Goal: Task Accomplishment & Management: Manage account settings

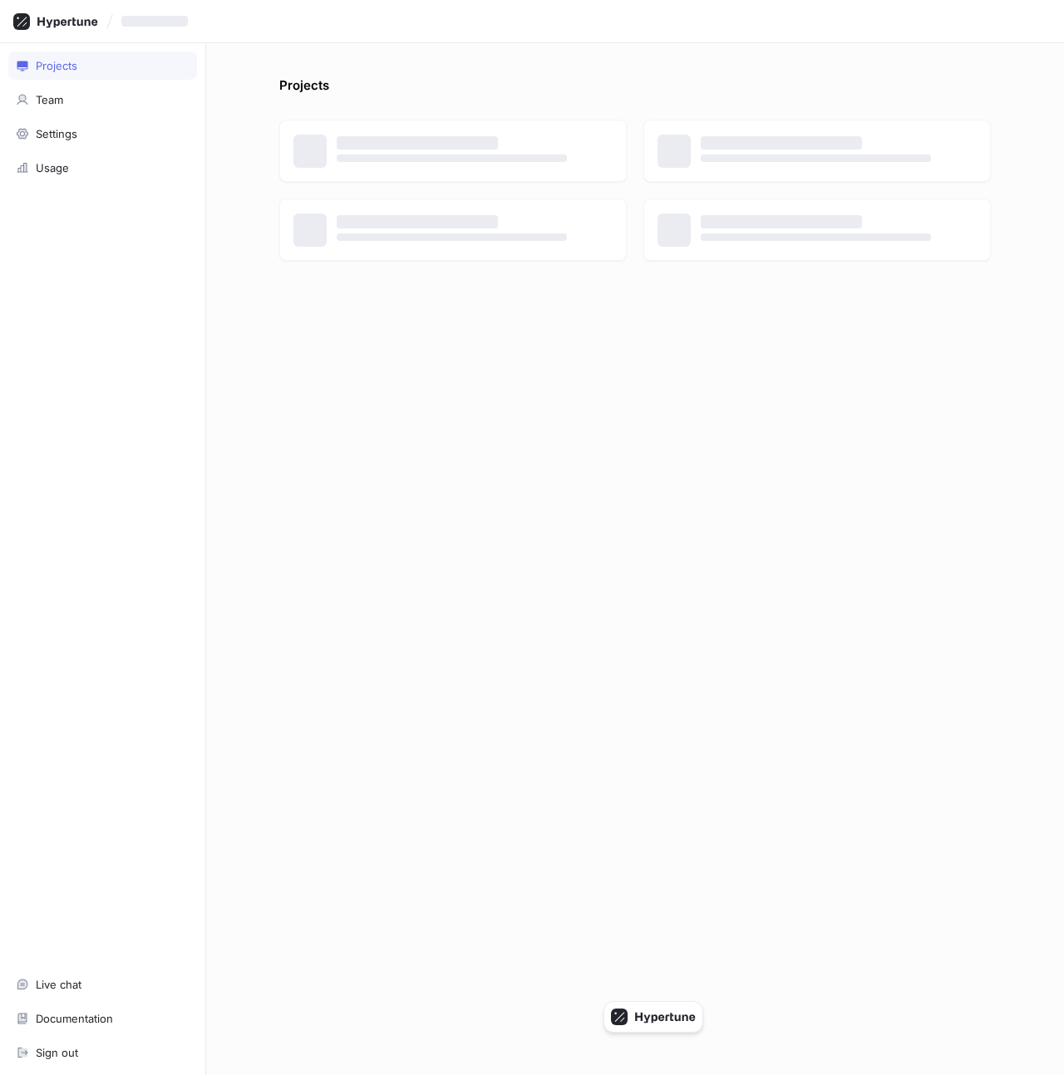
click at [236, 25] on div "‌" at bounding box center [532, 21] width 1064 height 43
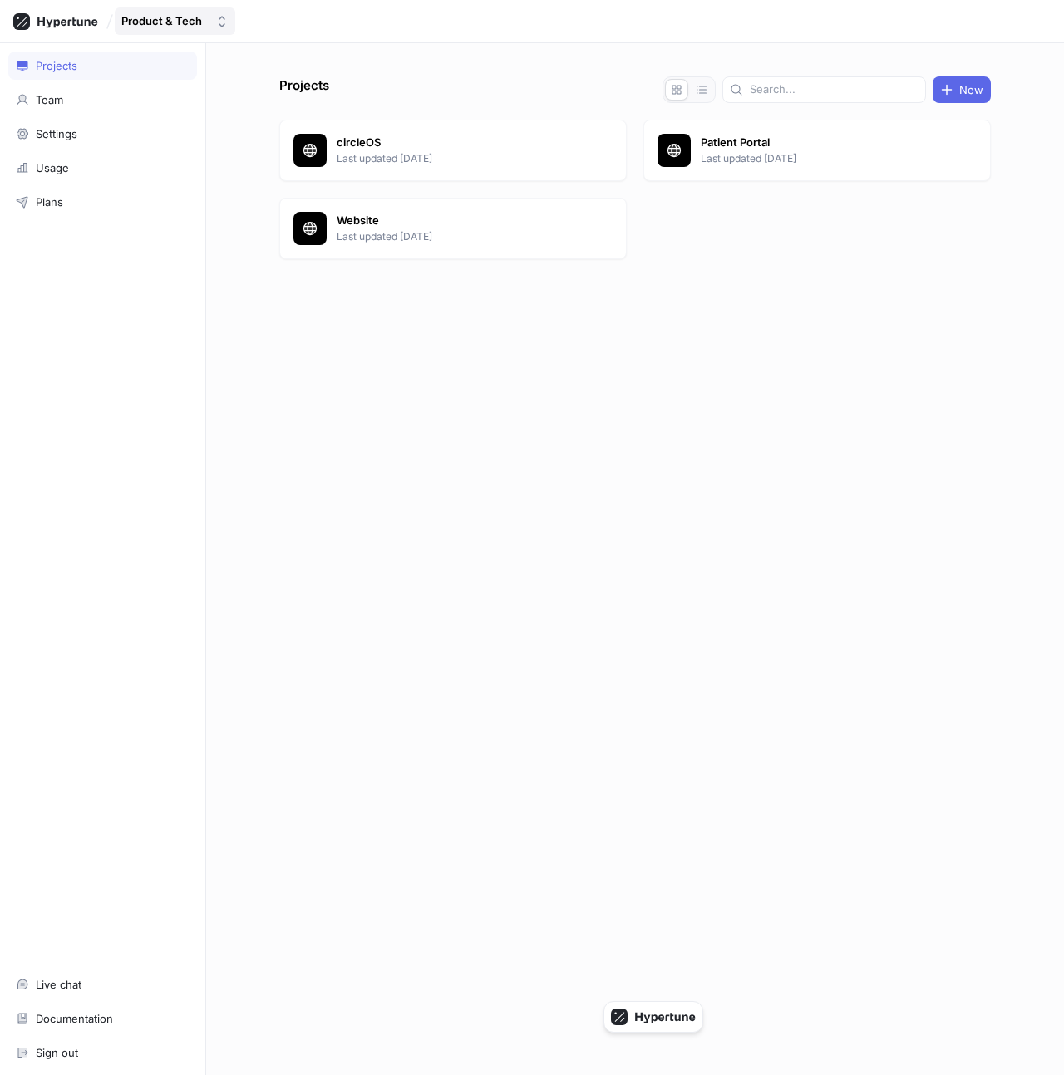
click at [170, 22] on div "Product & Tech" at bounding box center [161, 21] width 81 height 14
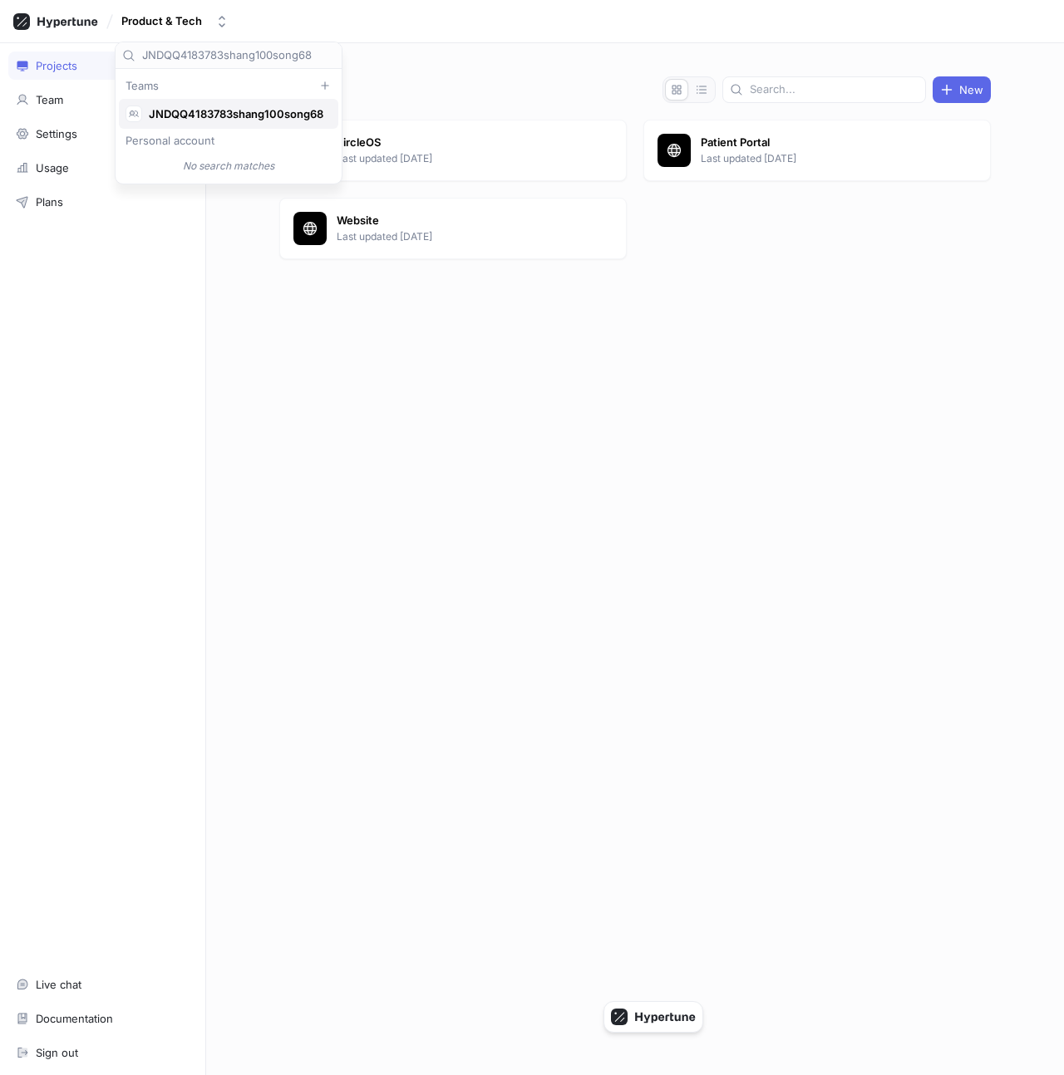
type input "JNDQQ4183783shang100song68"
click at [231, 108] on span "JNDQQ4183783shang100song68" at bounding box center [236, 114] width 175 height 14
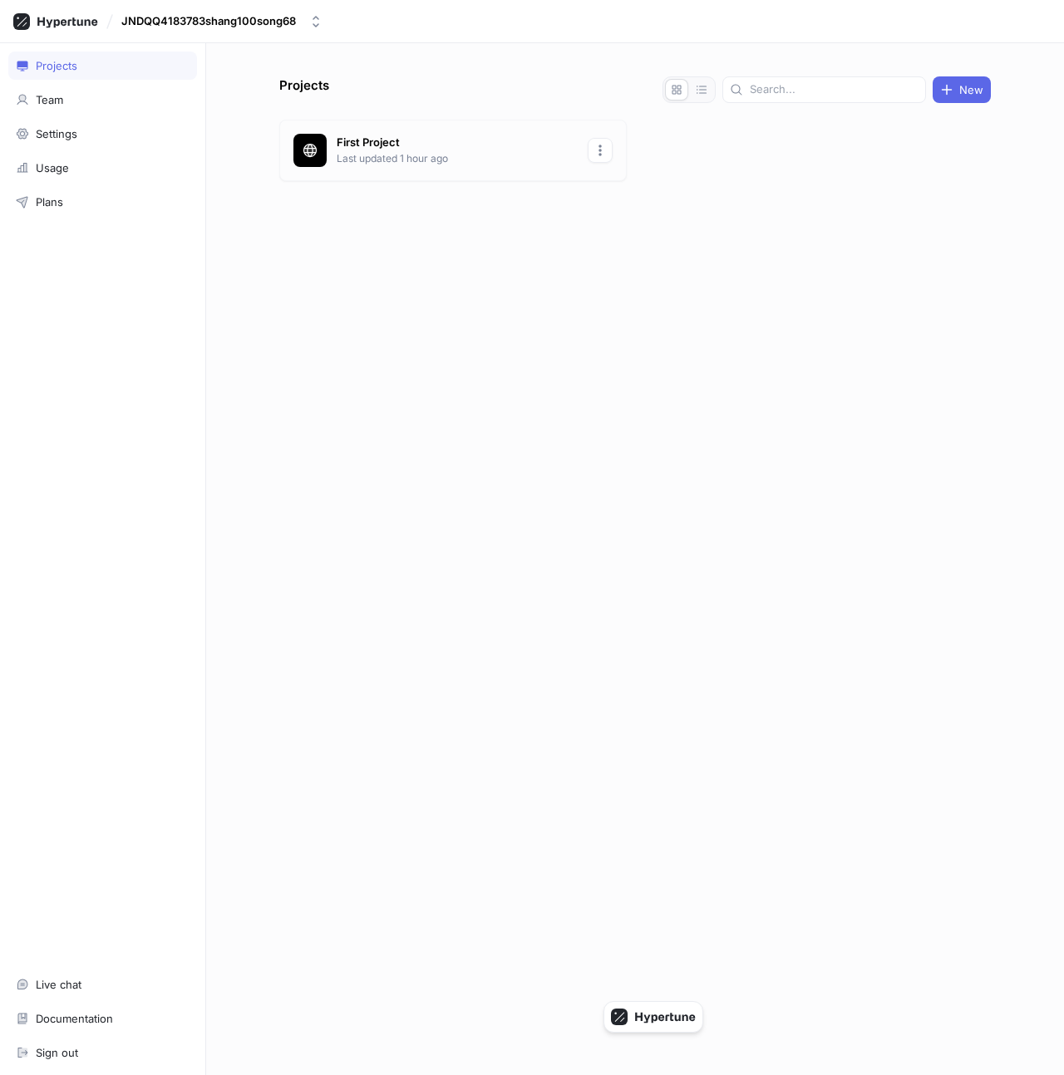
click at [607, 153] on button "button" at bounding box center [600, 150] width 25 height 25
click at [650, 238] on div "Delete" at bounding box center [641, 240] width 98 height 28
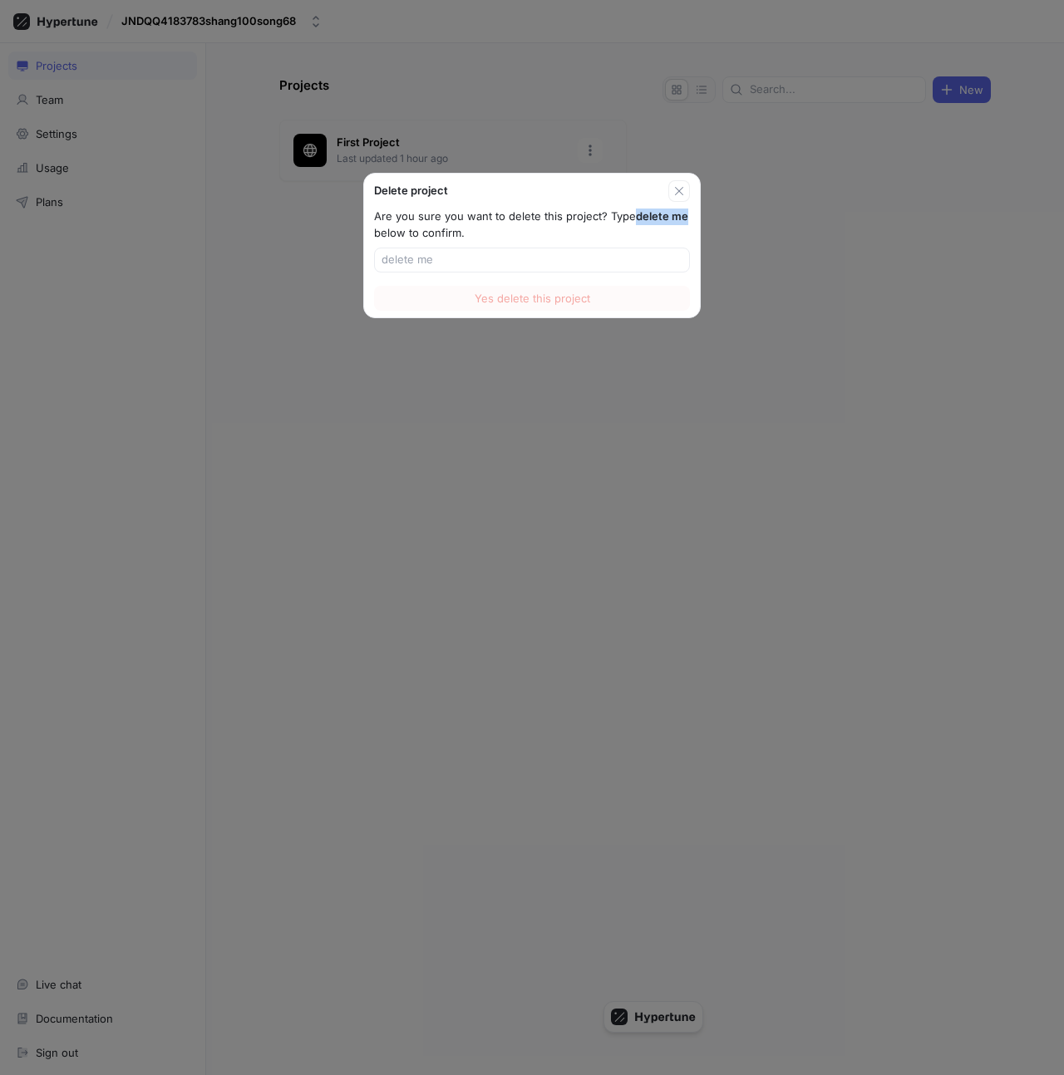
drag, startPoint x: 635, startPoint y: 217, endPoint x: 683, endPoint y: 217, distance: 48.2
click at [683, 217] on b "delete me" at bounding box center [662, 215] width 52 height 13
copy b "delete me"
click at [622, 257] on input "text" at bounding box center [531, 260] width 301 height 17
paste input "delete me"
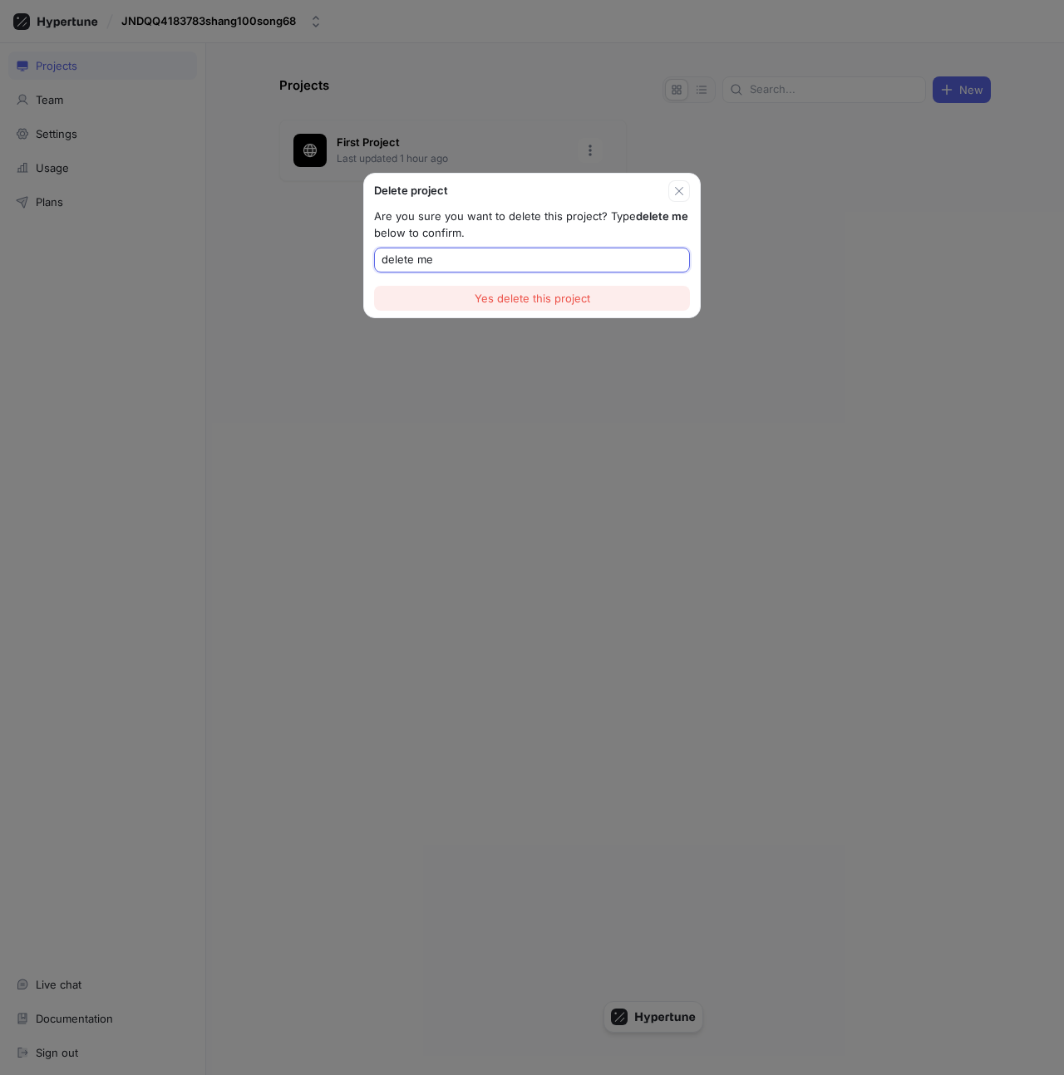
type input "delete me"
click at [600, 289] on button "Yes delete this project" at bounding box center [532, 298] width 316 height 25
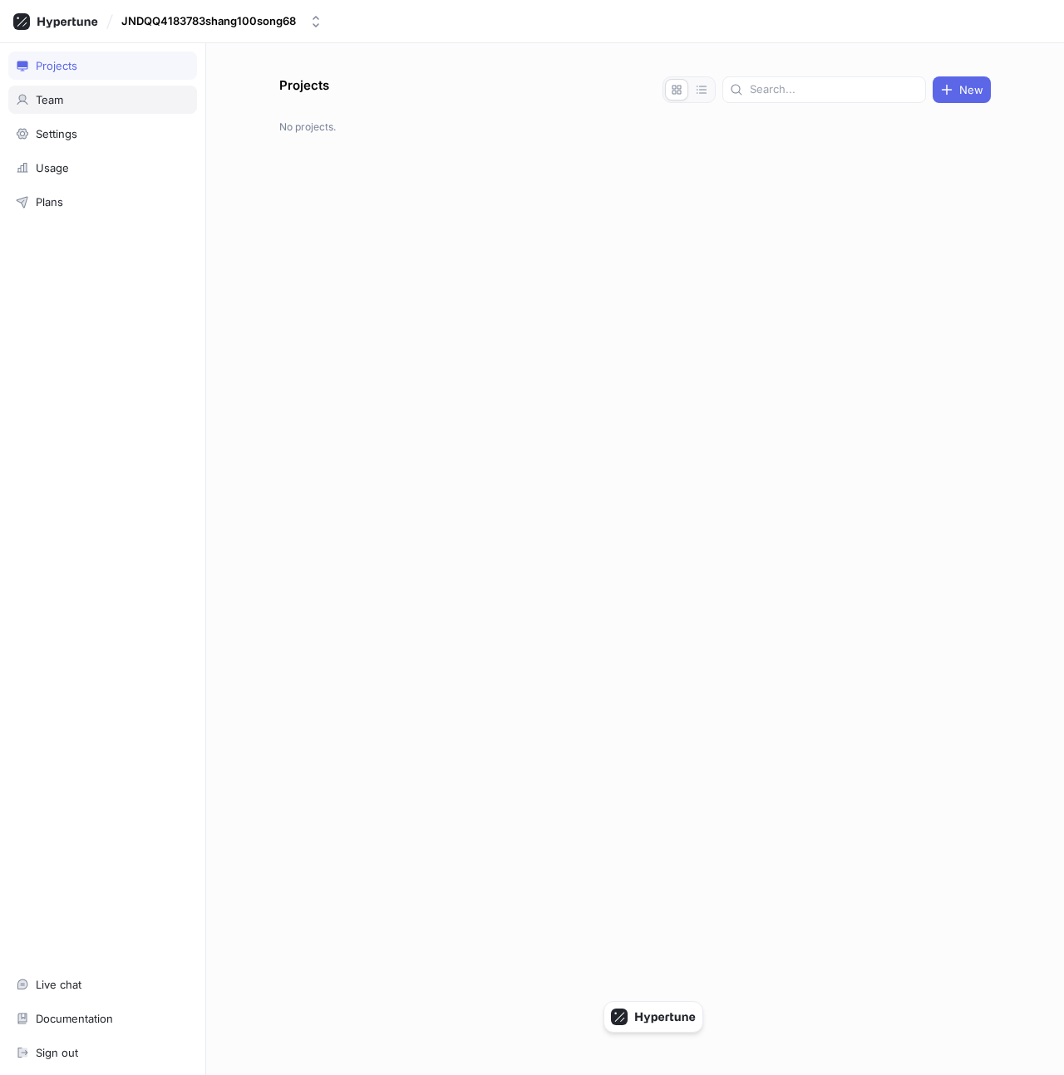
click at [98, 86] on div "Team" at bounding box center [102, 100] width 189 height 28
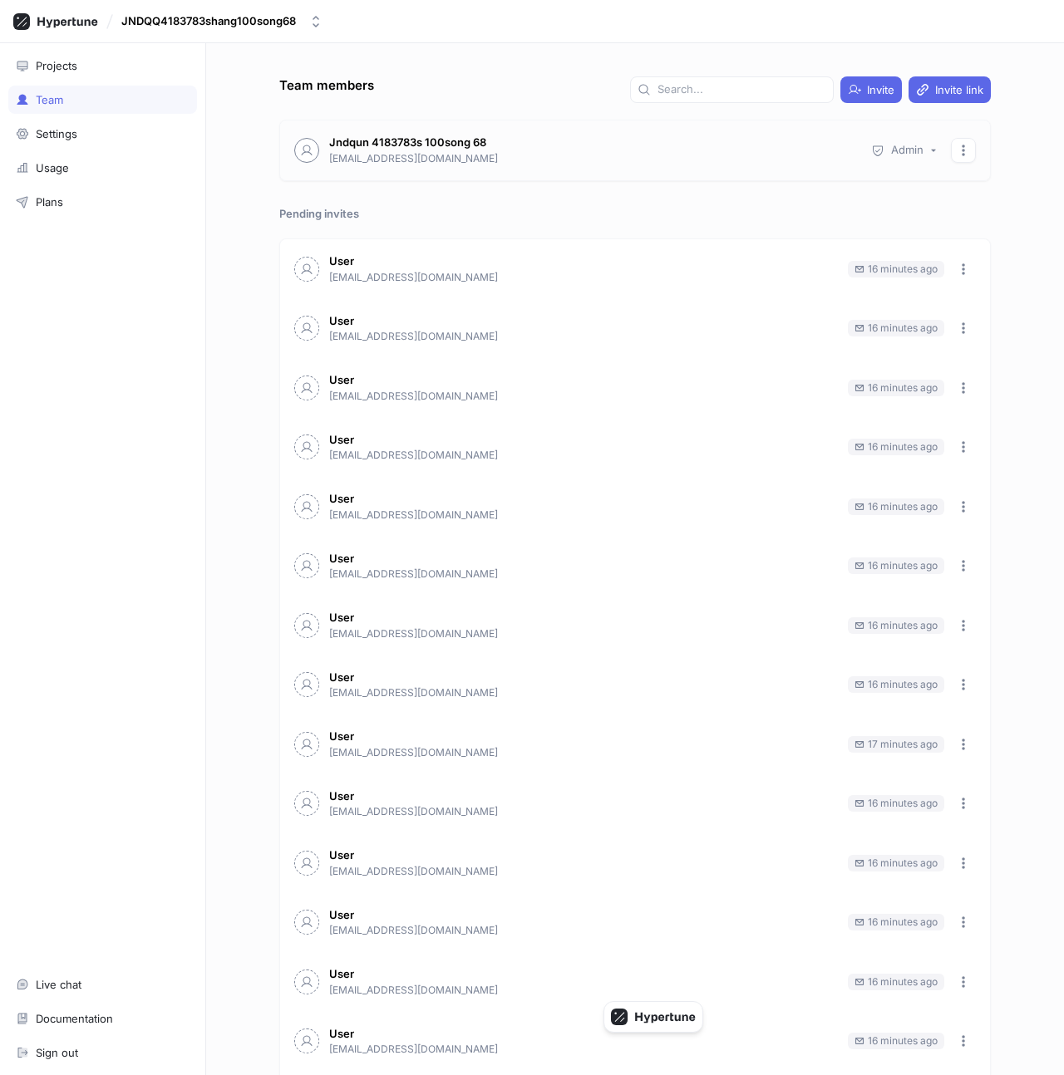
click at [962, 154] on icon "button" at bounding box center [962, 151] width 3 height 12
click at [976, 212] on div "Remove" at bounding box center [1004, 213] width 98 height 28
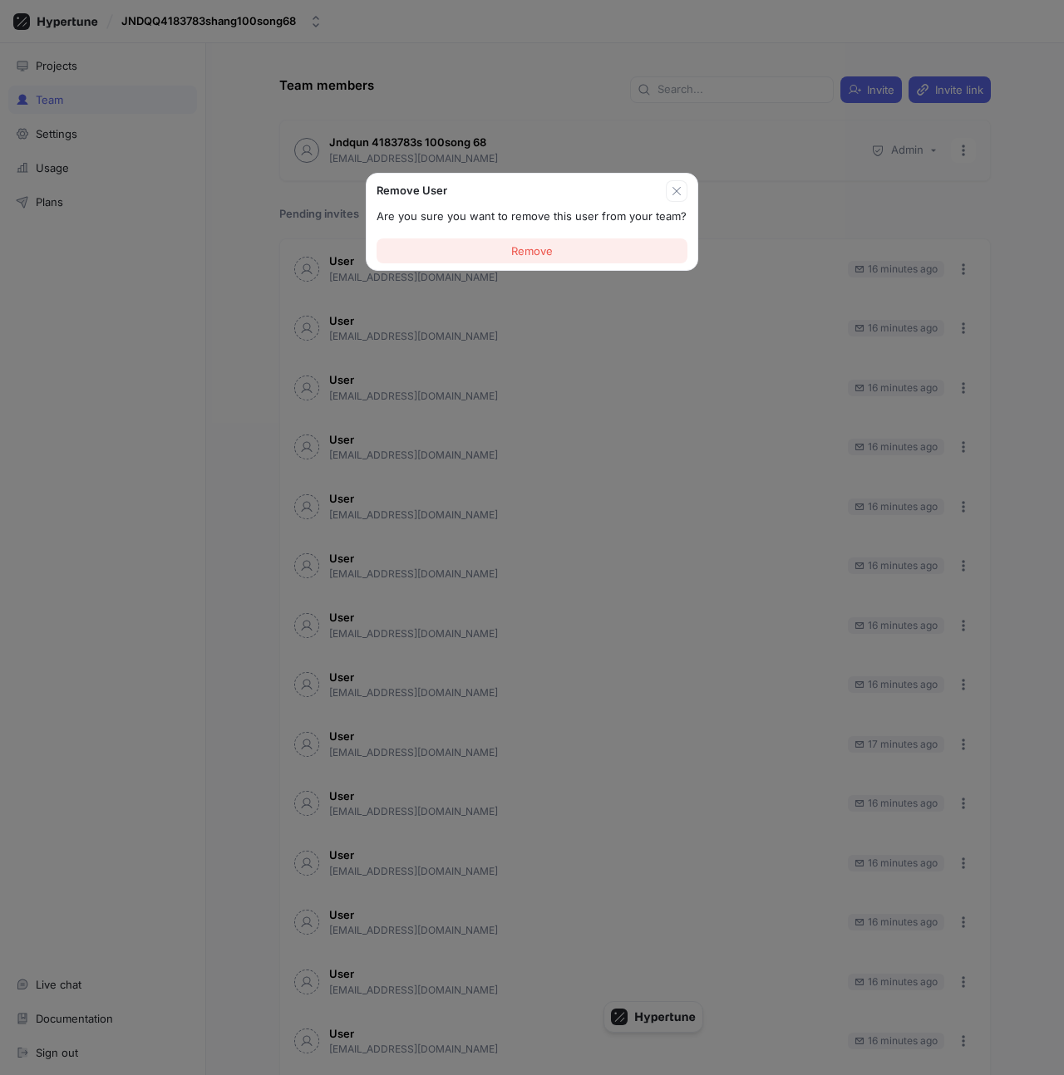
click at [594, 260] on button "Remove" at bounding box center [531, 251] width 311 height 25
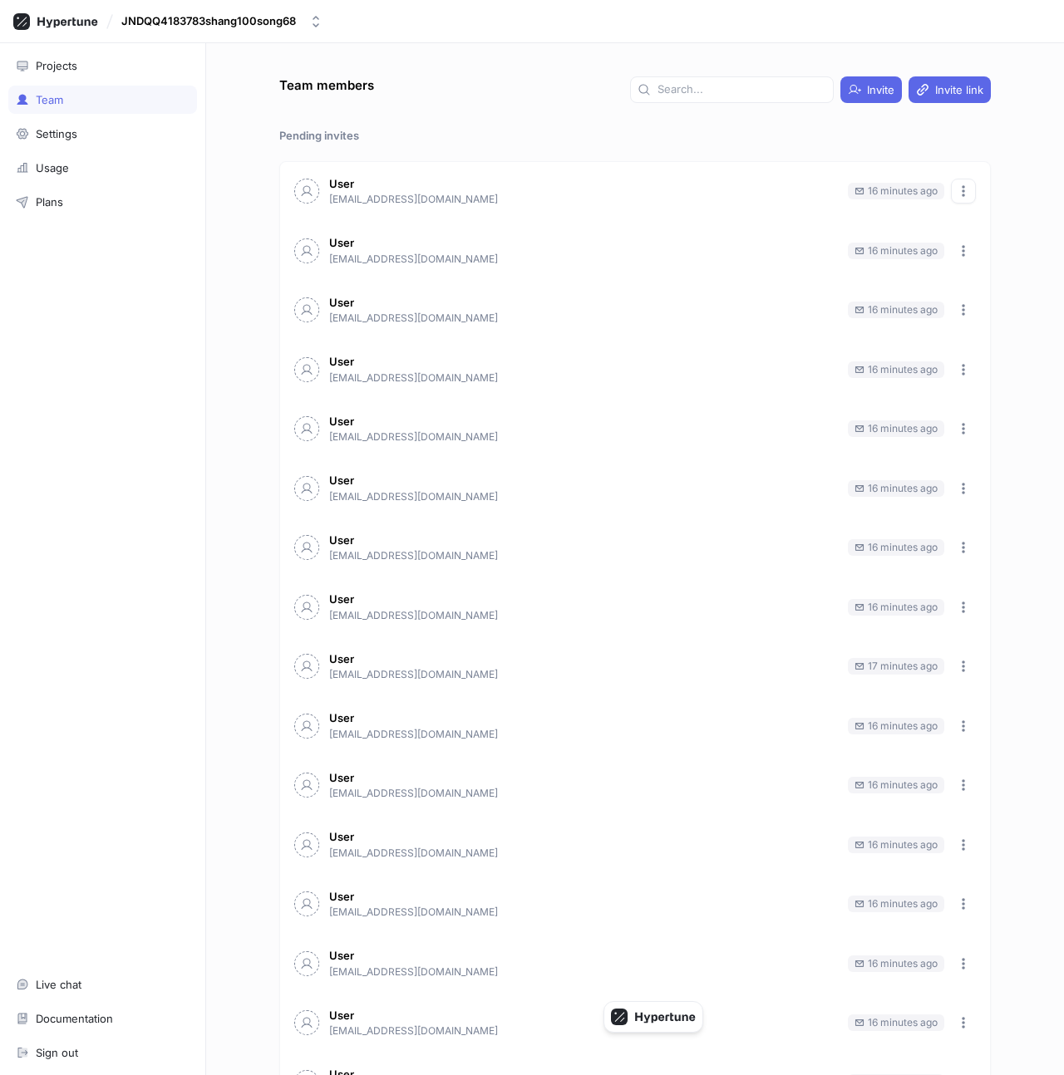
click at [967, 189] on icon "button" at bounding box center [963, 190] width 13 height 13
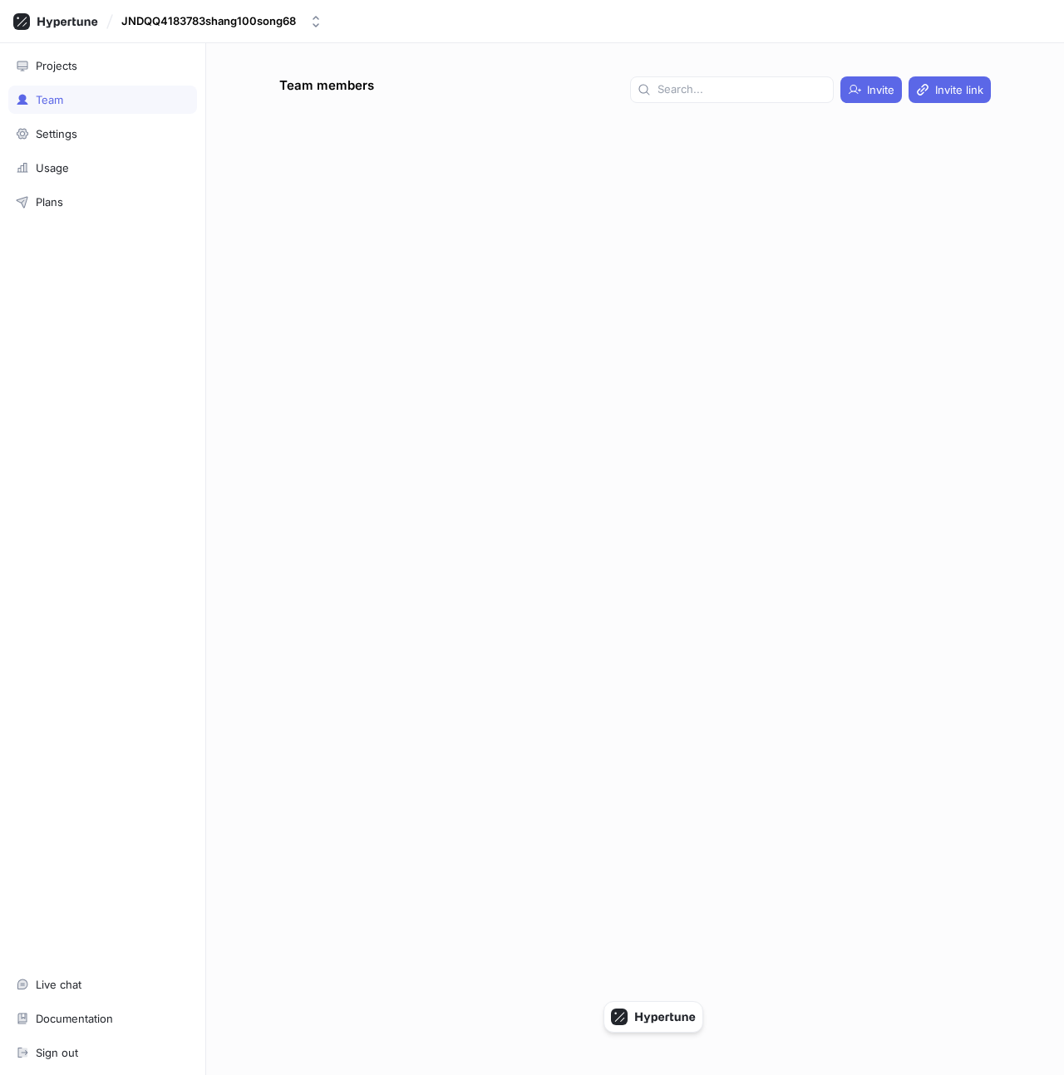
click at [509, 361] on div "Team members Invite Invite link" at bounding box center [635, 575] width 725 height 999
click at [92, 72] on div "Projects" at bounding box center [102, 66] width 189 height 28
